Goal: Navigation & Orientation: Find specific page/section

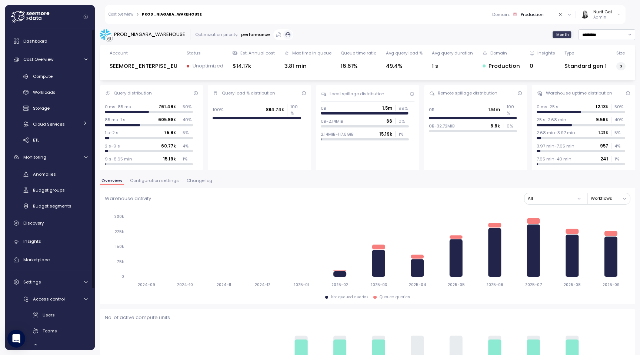
scroll to position [744, 0]
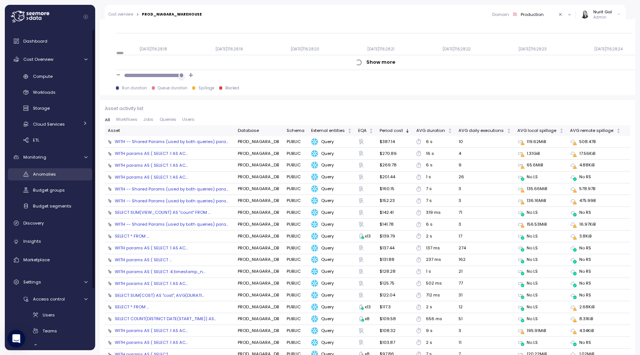
click at [59, 172] on div "Anomalies" at bounding box center [60, 173] width 54 height 7
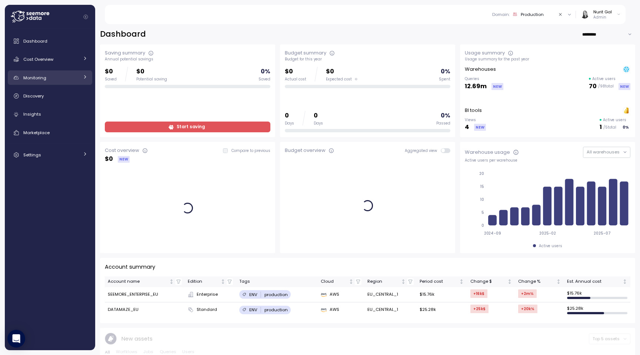
click at [45, 77] on span "Monitoring" at bounding box center [34, 78] width 23 height 6
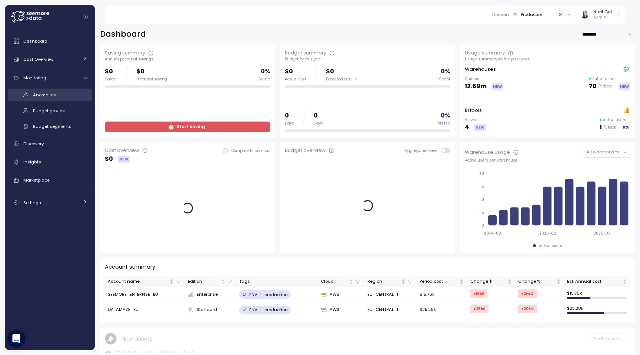
click at [48, 99] on link "Anomalies" at bounding box center [50, 94] width 84 height 12
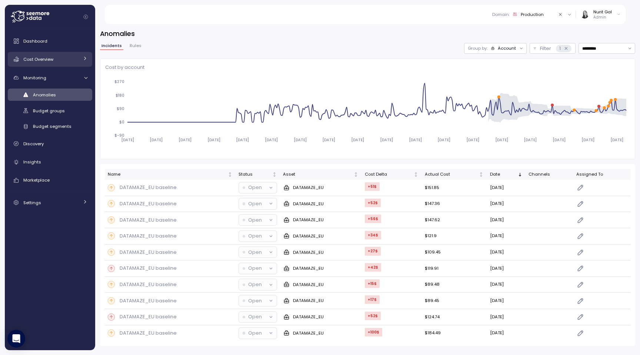
click at [44, 64] on link "Cost Overview" at bounding box center [50, 59] width 84 height 15
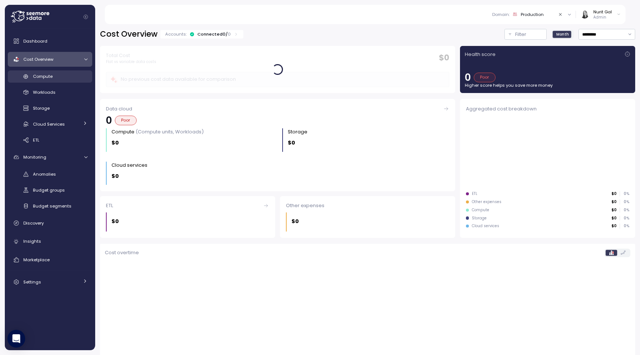
click at [49, 82] on link "Compute" at bounding box center [50, 76] width 84 height 12
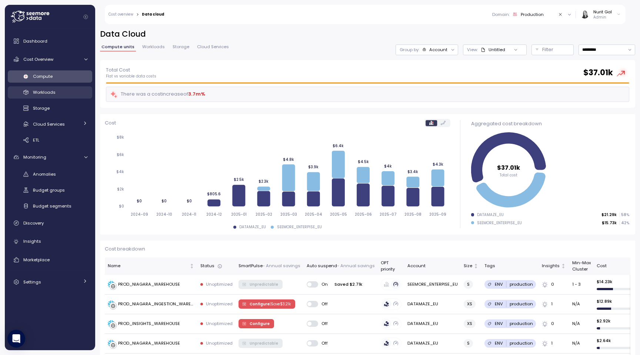
click at [49, 97] on link "Workloads" at bounding box center [50, 92] width 84 height 12
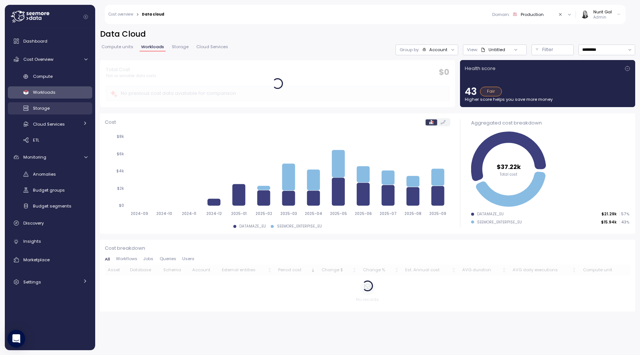
click at [49, 110] on span "Storage" at bounding box center [41, 108] width 17 height 6
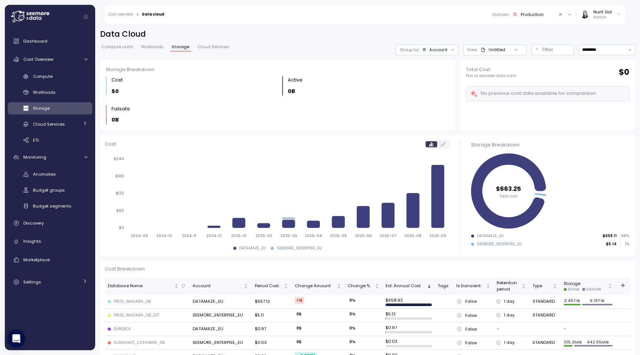
click at [47, 164] on div "Dashboard Cost Overview Compute Workloads Storage Cloud Services Clustering col…" at bounding box center [50, 161] width 84 height 255
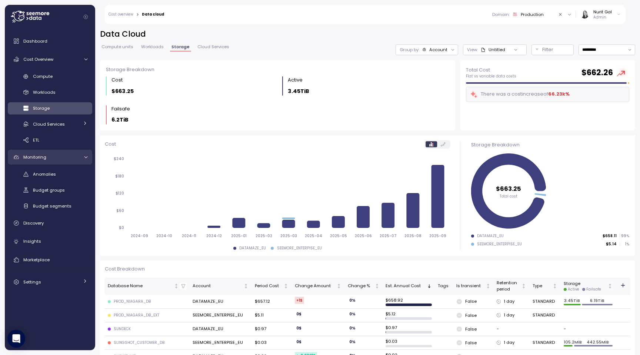
click at [47, 163] on link "Monitoring" at bounding box center [50, 157] width 84 height 15
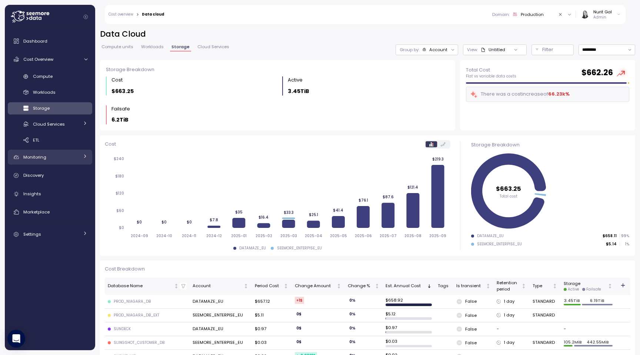
click at [46, 160] on div "Monitoring" at bounding box center [51, 156] width 56 height 7
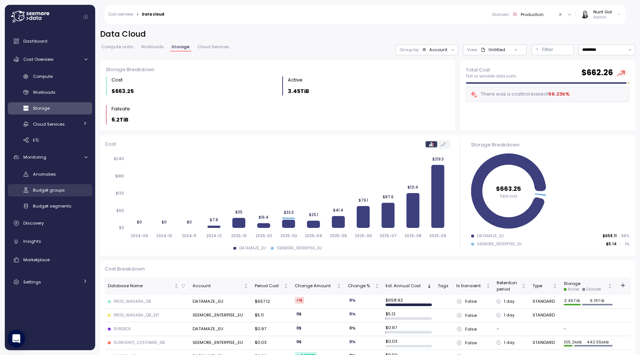
click at [49, 187] on span "Budget groups" at bounding box center [49, 190] width 32 height 6
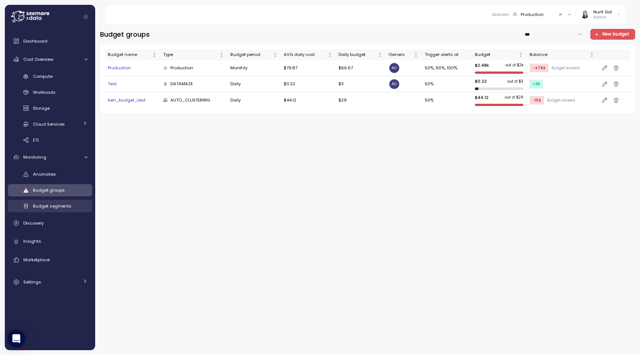
click at [53, 206] on span "Budget segments" at bounding box center [52, 206] width 38 height 6
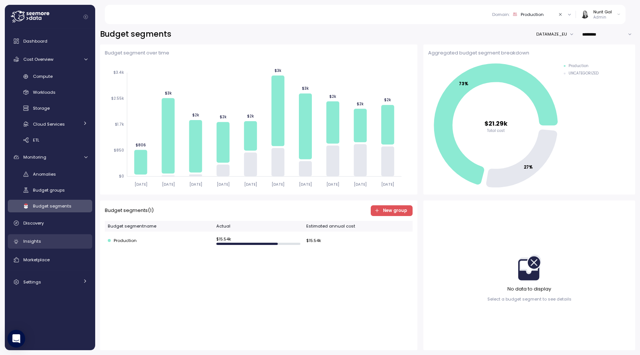
click at [50, 240] on div "Insights" at bounding box center [55, 240] width 64 height 7
